Goal: Obtain resource: Download file/media

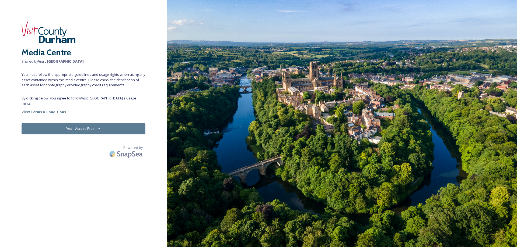
click at [84, 124] on button "Yes - Access Files" at bounding box center [84, 128] width 124 height 11
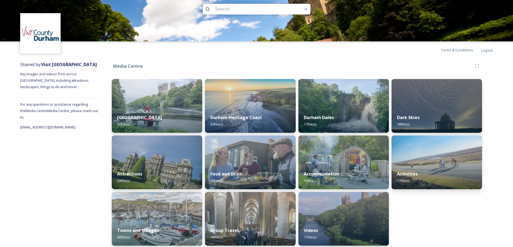
scroll to position [11, 0]
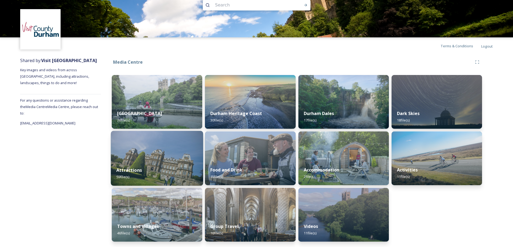
click at [159, 158] on img at bounding box center [157, 158] width 92 height 55
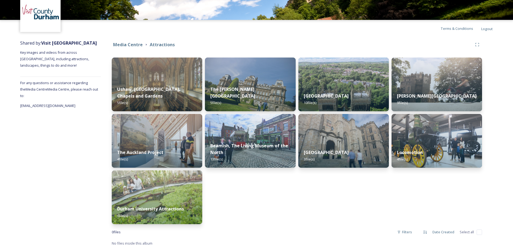
scroll to position [31, 0]
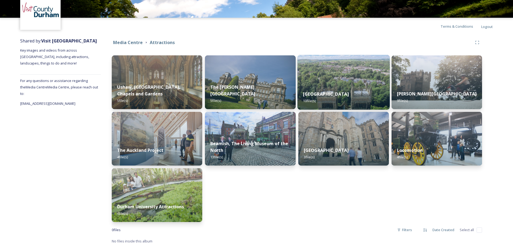
click at [346, 76] on img at bounding box center [343, 82] width 92 height 55
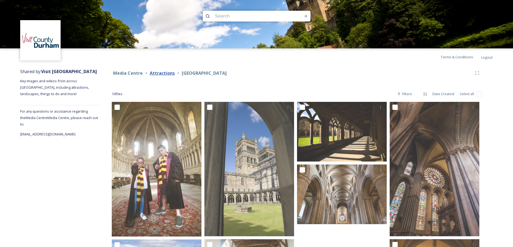
click at [168, 71] on strong "Attractions" at bounding box center [162, 73] width 25 height 6
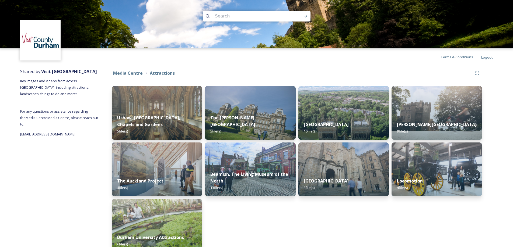
click at [236, 14] on input at bounding box center [249, 16] width 74 height 12
type input "snow"
click at [305, 16] on icon at bounding box center [305, 16] width 4 height 4
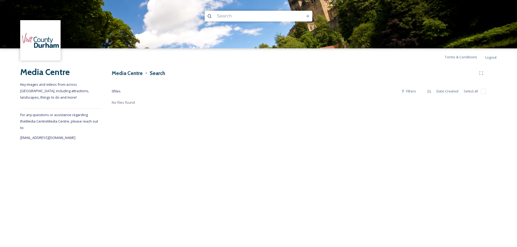
click at [236, 16] on input at bounding box center [251, 16] width 74 height 12
type input "winter"
click at [307, 16] on icon at bounding box center [307, 16] width 3 height 3
click at [132, 75] on h3 "Media Centre" at bounding box center [127, 73] width 31 height 8
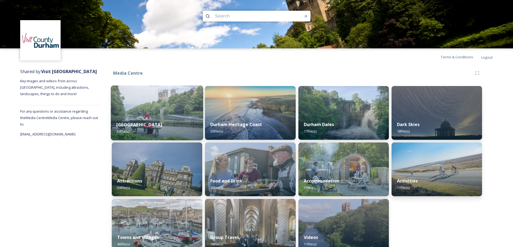
click at [140, 114] on img at bounding box center [157, 113] width 92 height 55
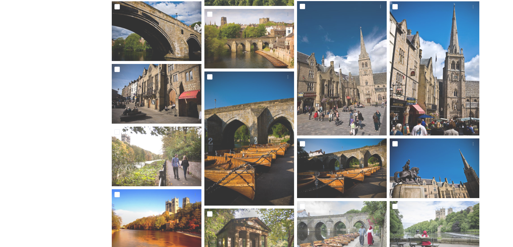
scroll to position [2, 0]
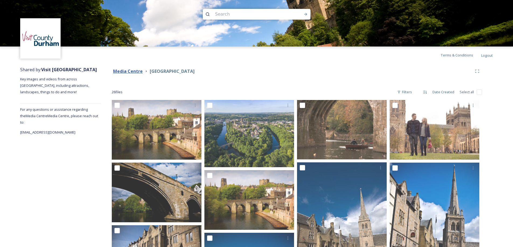
click at [136, 69] on strong "Media Centre" at bounding box center [128, 71] width 30 height 6
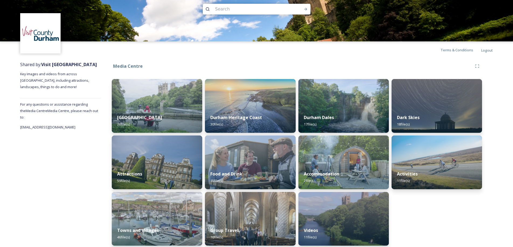
scroll to position [11, 0]
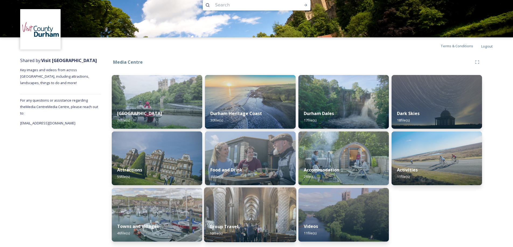
click at [237, 201] on img at bounding box center [250, 215] width 92 height 55
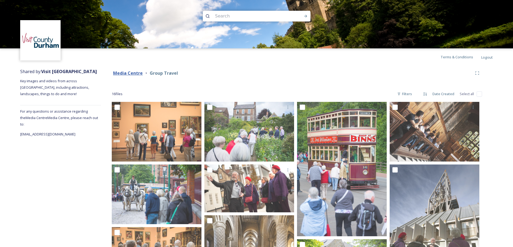
click at [136, 72] on strong "Media Centre" at bounding box center [128, 73] width 30 height 6
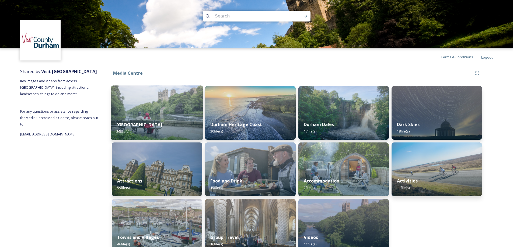
click at [141, 128] on strong "[GEOGRAPHIC_DATA]" at bounding box center [139, 125] width 46 height 6
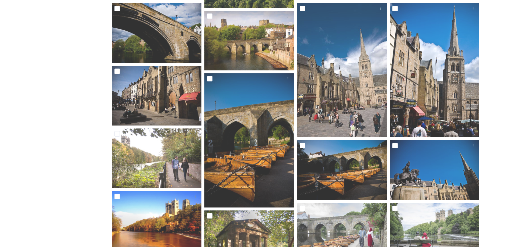
scroll to position [242, 0]
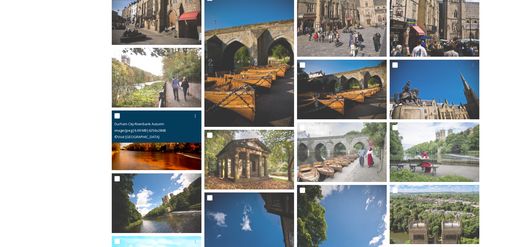
click at [145, 151] on img at bounding box center [157, 141] width 90 height 60
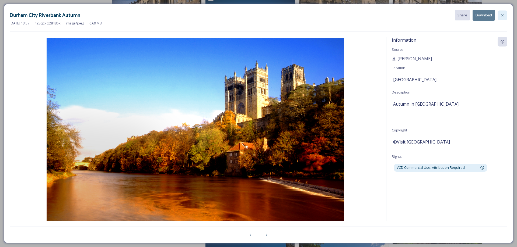
click at [506, 15] on div at bounding box center [502, 15] width 10 height 10
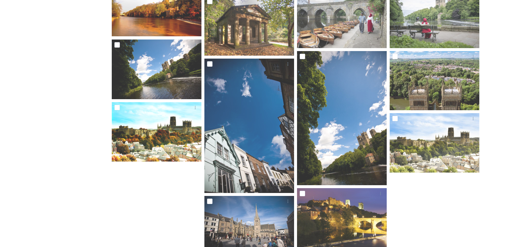
scroll to position [377, 0]
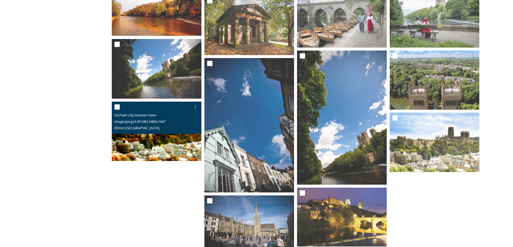
click at [154, 145] on img at bounding box center [157, 131] width 90 height 59
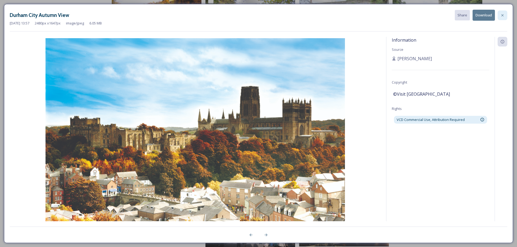
click at [503, 17] on icon at bounding box center [502, 15] width 4 height 4
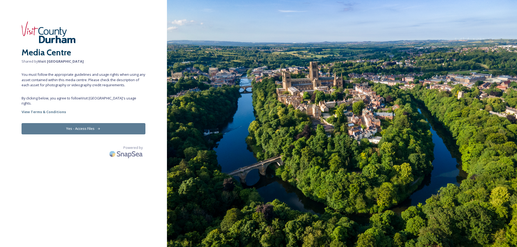
click at [73, 124] on button "Yes - Access Files" at bounding box center [84, 128] width 124 height 11
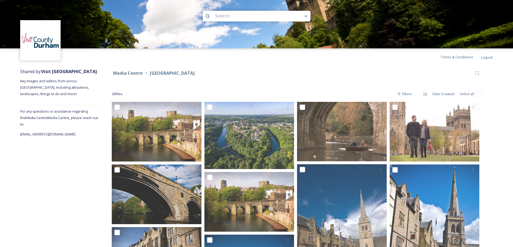
click at [246, 15] on input at bounding box center [249, 16] width 74 height 12
type input "luxmuralis"
click at [303, 14] on div "Run Search" at bounding box center [306, 16] width 10 height 10
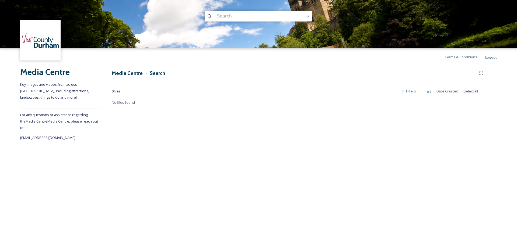
click at [248, 22] on img at bounding box center [258, 24] width 517 height 48
click at [248, 19] on input at bounding box center [251, 16] width 74 height 12
type input "lumiere"
click at [306, 17] on icon at bounding box center [307, 16] width 4 height 4
click at [134, 74] on h3 "Media Centre" at bounding box center [127, 73] width 31 height 8
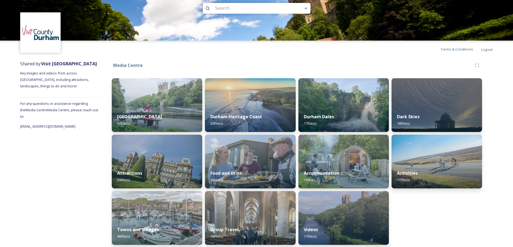
scroll to position [11, 0]
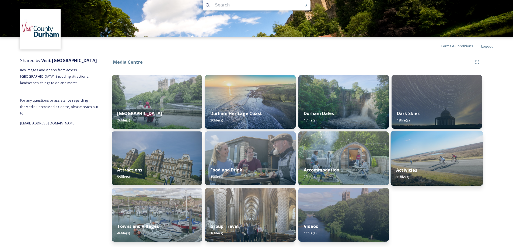
click at [426, 174] on div "Activities 11 file(s)" at bounding box center [436, 174] width 92 height 24
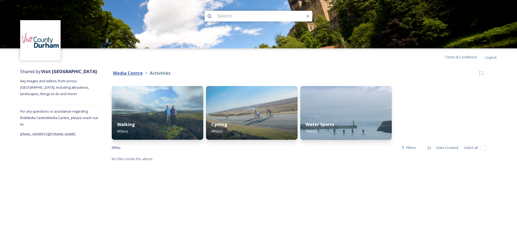
click at [125, 75] on strong "Media Centre" at bounding box center [128, 73] width 30 height 6
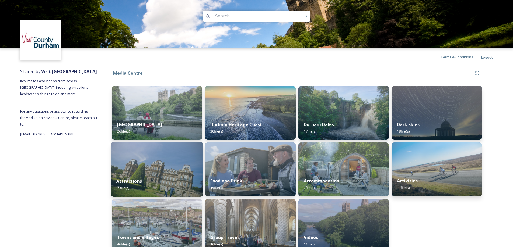
click at [144, 169] on img at bounding box center [157, 169] width 92 height 55
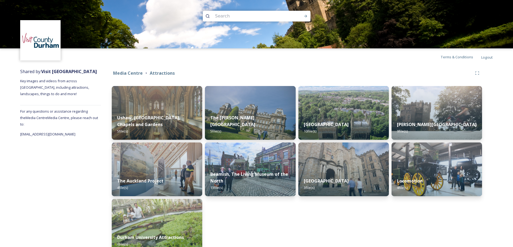
scroll to position [31, 0]
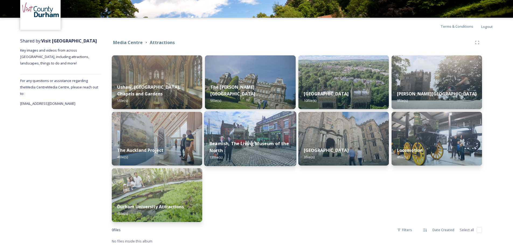
click at [240, 139] on div "Beamish, The Living Museum of the North 13 file(s)" at bounding box center [250, 150] width 92 height 31
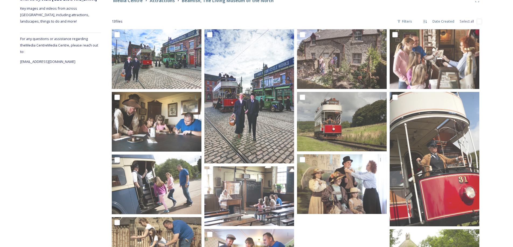
scroll to position [19, 0]
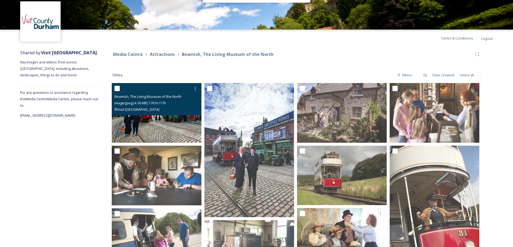
click at [141, 117] on img at bounding box center [157, 113] width 90 height 60
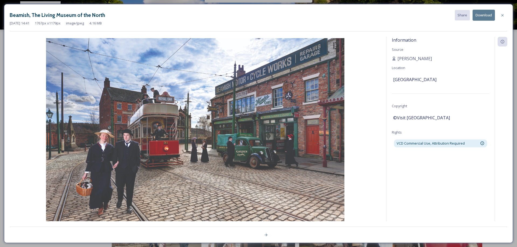
click at [485, 17] on button "Download" at bounding box center [483, 15] width 22 height 11
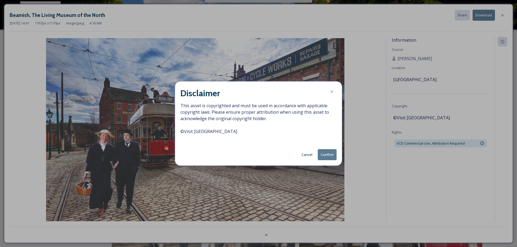
click at [327, 154] on button "Confirm" at bounding box center [327, 154] width 19 height 11
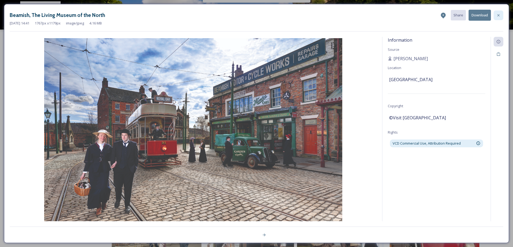
click at [499, 16] on icon at bounding box center [498, 15] width 2 height 2
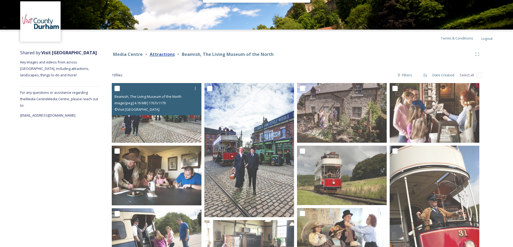
click at [162, 57] on strong "Attractions" at bounding box center [162, 54] width 25 height 6
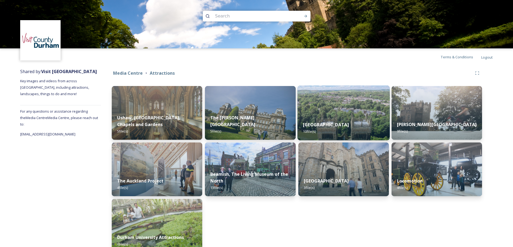
click at [356, 118] on div "Durham Cathedral 10 file(s)" at bounding box center [343, 128] width 92 height 24
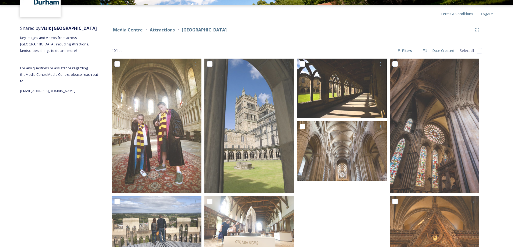
scroll to position [40, 0]
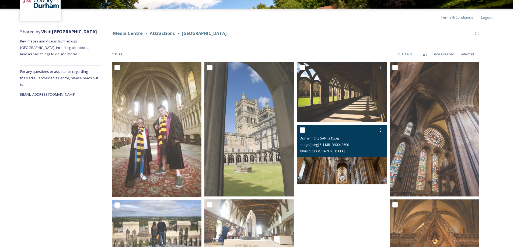
click at [331, 167] on img at bounding box center [342, 155] width 90 height 60
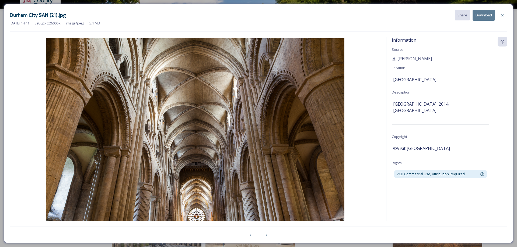
click at [482, 14] on button "Download" at bounding box center [483, 15] width 22 height 11
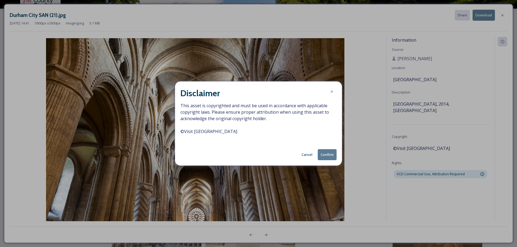
click at [333, 156] on button "Confirm" at bounding box center [327, 154] width 19 height 11
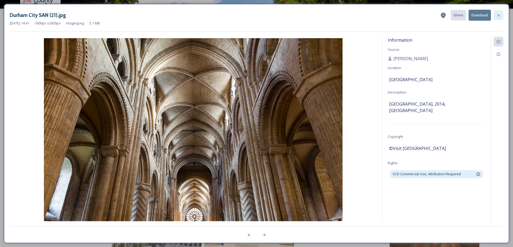
click at [499, 14] on icon at bounding box center [498, 15] width 4 height 4
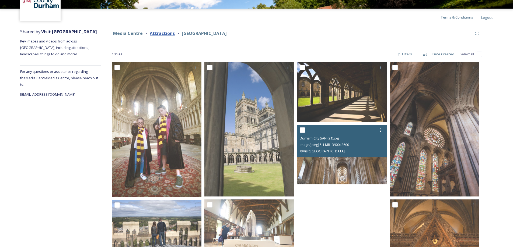
click at [161, 35] on strong "Attractions" at bounding box center [162, 33] width 25 height 6
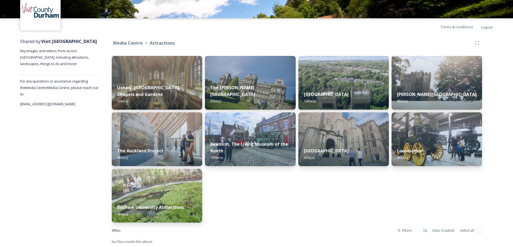
scroll to position [31, 0]
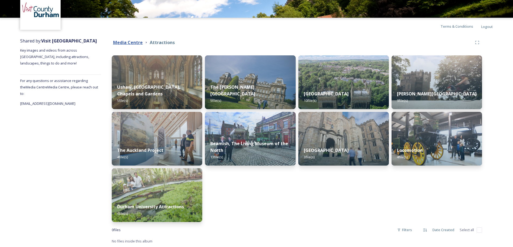
click at [132, 42] on strong "Media Centre" at bounding box center [128, 43] width 30 height 6
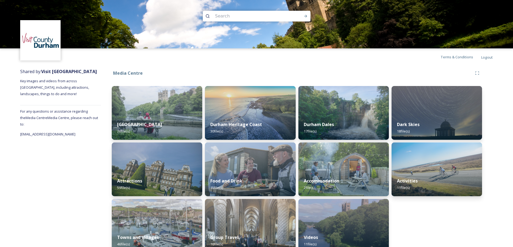
scroll to position [11, 0]
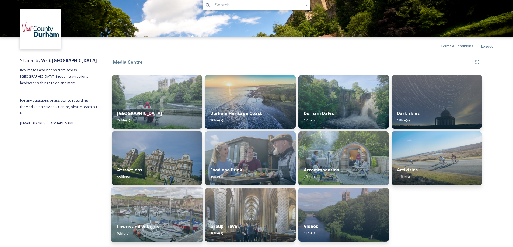
click at [173, 205] on img at bounding box center [157, 215] width 92 height 55
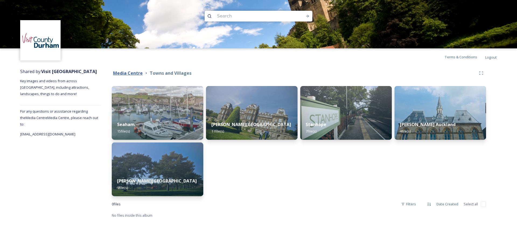
click at [134, 72] on strong "Media Centre" at bounding box center [128, 73] width 30 height 6
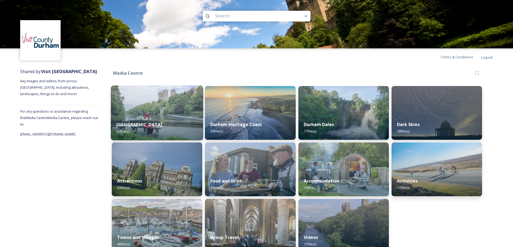
click at [162, 109] on img at bounding box center [157, 113] width 92 height 55
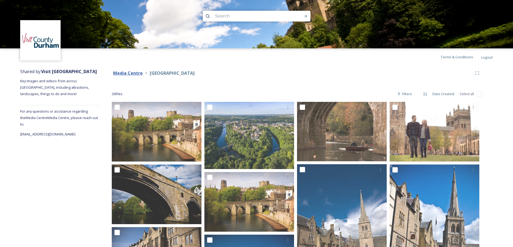
click at [123, 73] on strong "Media Centre" at bounding box center [128, 73] width 30 height 6
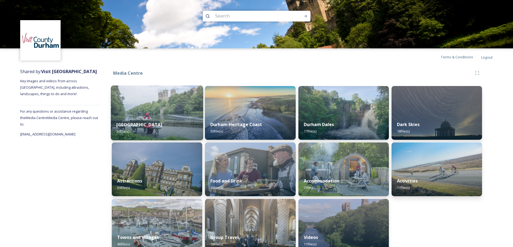
click at [170, 120] on div "Durham City 26 file(s)" at bounding box center [157, 128] width 92 height 24
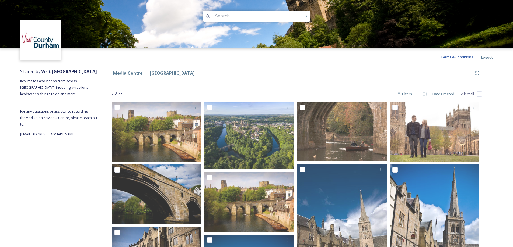
click at [452, 57] on span "Terms & Conditions" at bounding box center [456, 57] width 33 height 5
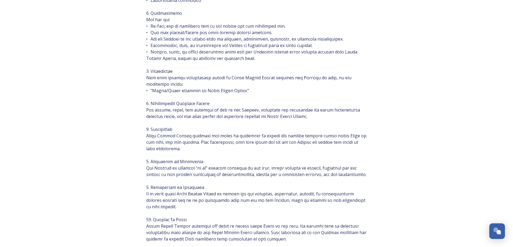
scroll to position [188, 0]
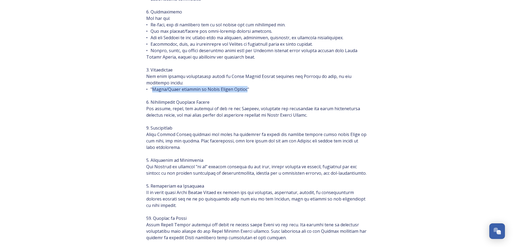
drag, startPoint x: 153, startPoint y: 91, endPoint x: 242, endPoint y: 90, distance: 88.3
copy span "Photo/Video courtesy of Visit County Durham"
